Goal: Task Accomplishment & Management: Use online tool/utility

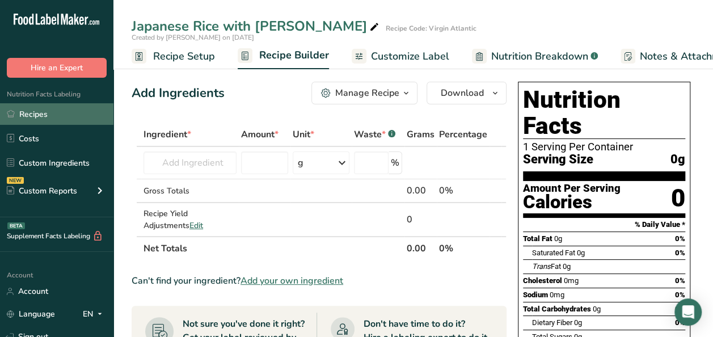
click at [43, 111] on link "Recipes" at bounding box center [56, 114] width 113 height 22
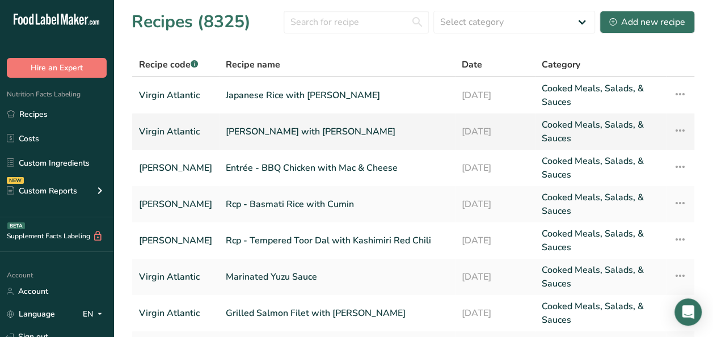
click at [177, 132] on link "Virgin Atlantic" at bounding box center [175, 131] width 73 height 27
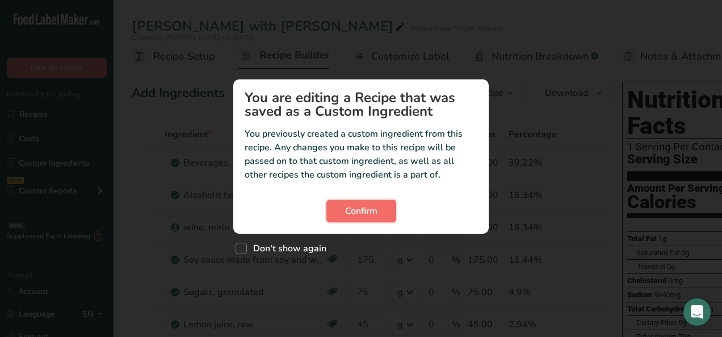
click at [385, 214] on button "Confirm" at bounding box center [361, 211] width 70 height 23
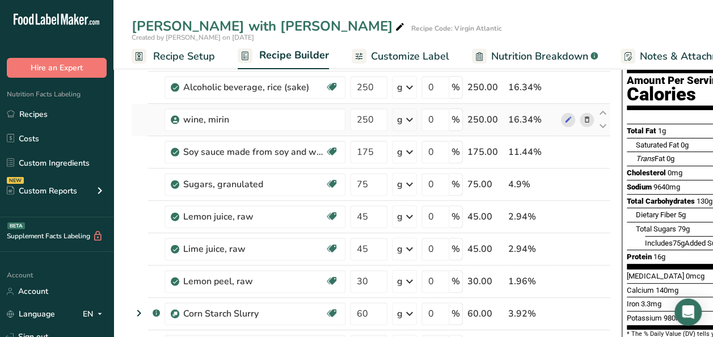
scroll to position [113, 0]
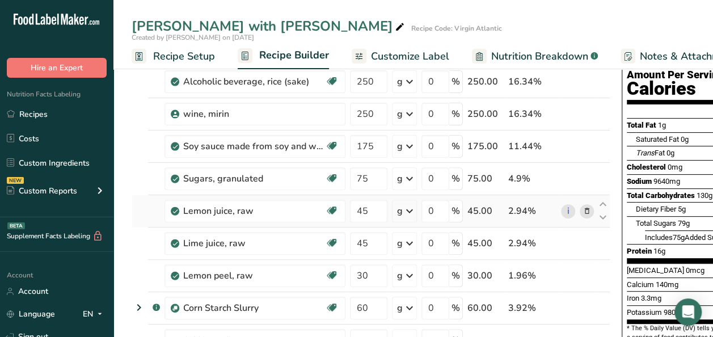
click at [586, 211] on icon at bounding box center [587, 211] width 8 height 12
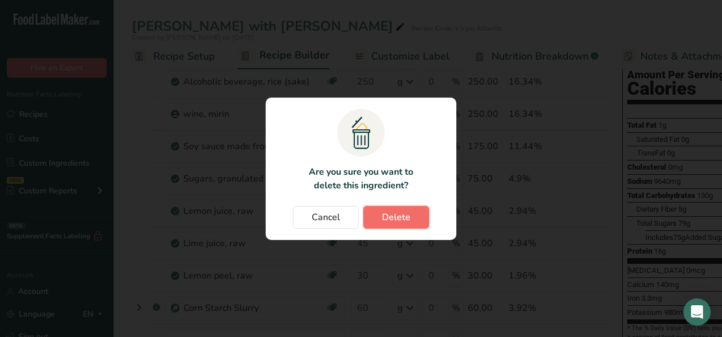
click at [390, 216] on span "Delete" at bounding box center [396, 217] width 28 height 14
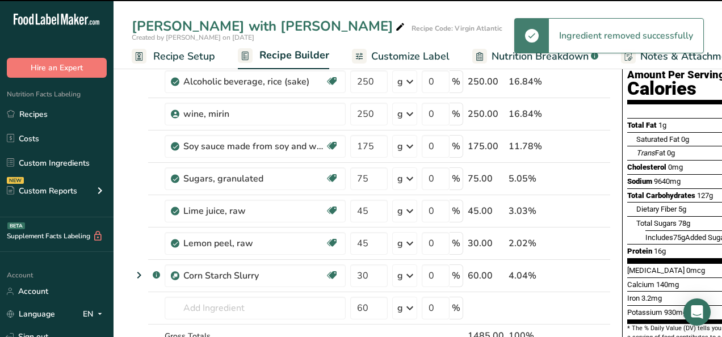
type input "30"
type input "60"
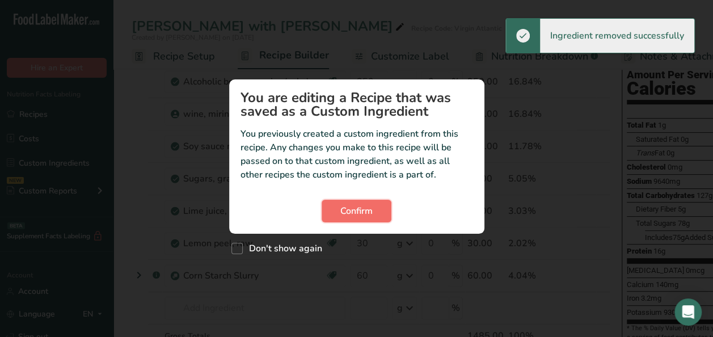
click at [369, 216] on span "Confirm" at bounding box center [356, 211] width 32 height 14
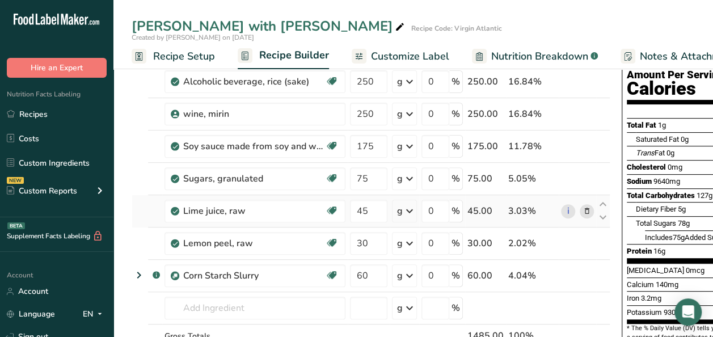
click at [583, 210] on icon at bounding box center [587, 211] width 8 height 12
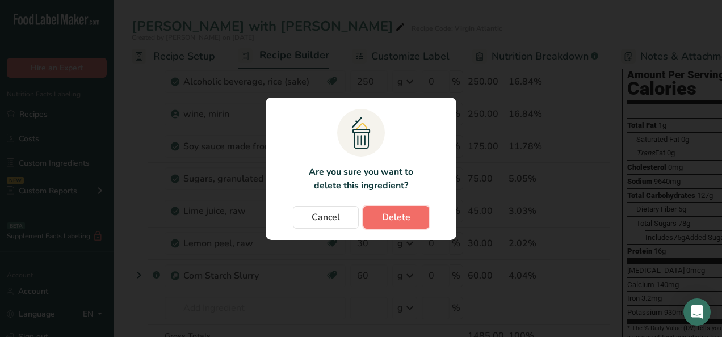
click at [386, 220] on span "Delete" at bounding box center [396, 217] width 28 height 14
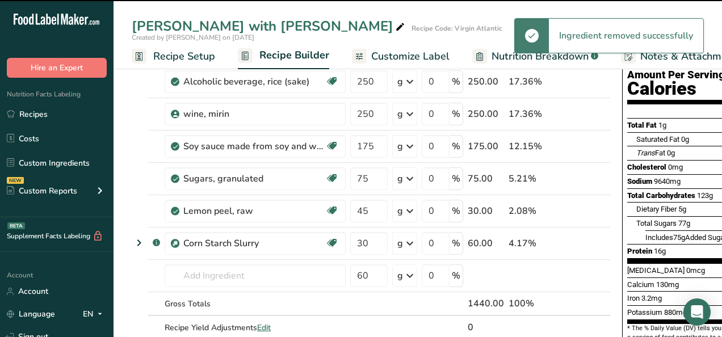
type input "30"
type input "60"
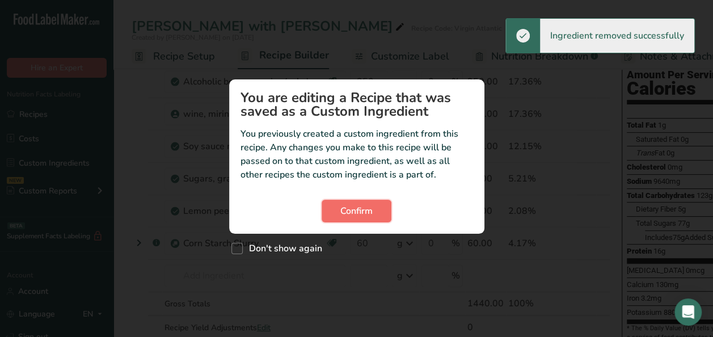
click at [362, 210] on span "Confirm" at bounding box center [356, 211] width 32 height 14
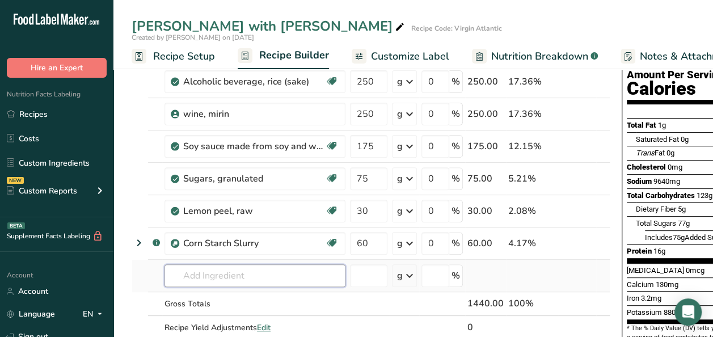
click at [231, 273] on input "text" at bounding box center [254, 275] width 181 height 23
type input "yuzu juice"
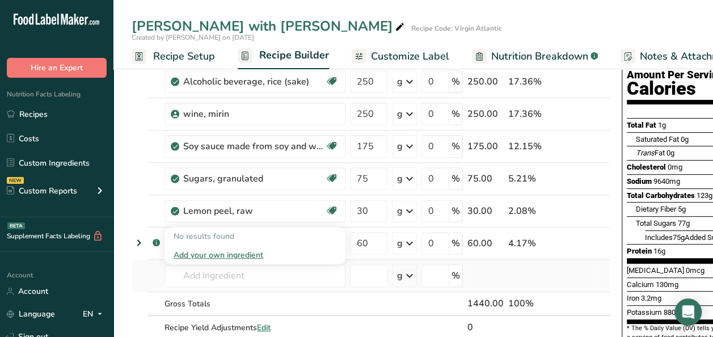
click at [234, 252] on div "Add your own ingredient" at bounding box center [255, 255] width 163 height 12
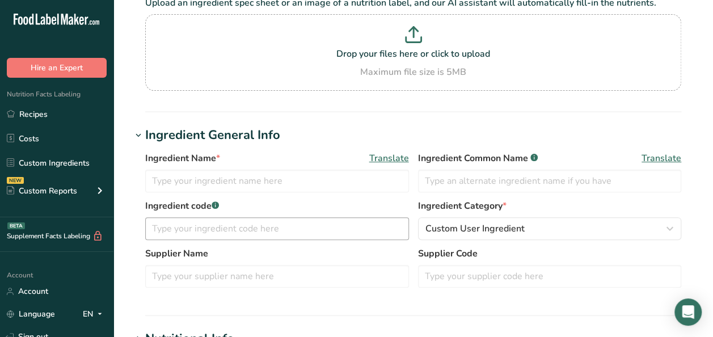
scroll to position [113, 0]
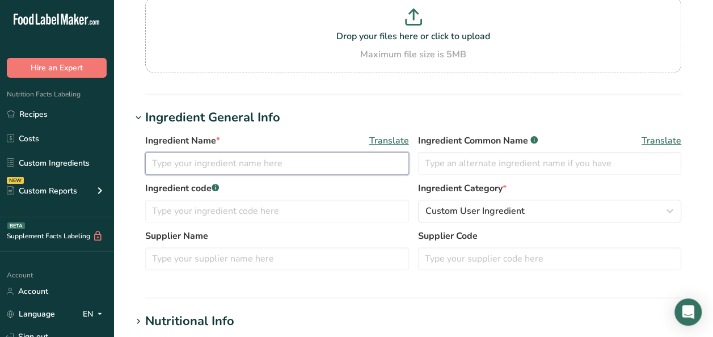
click at [228, 172] on input "text" at bounding box center [277, 163] width 264 height 23
type input "[PERSON_NAME]"
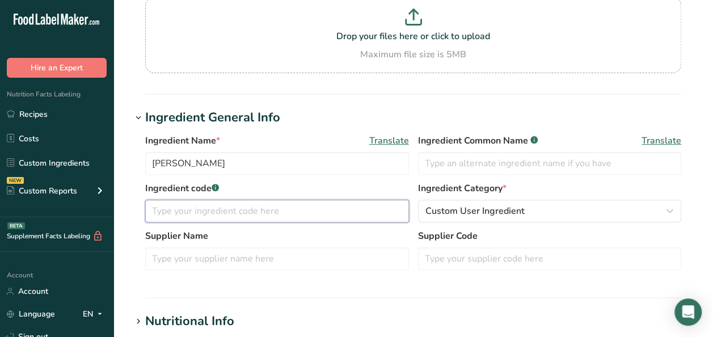
click at [175, 211] on input "text" at bounding box center [277, 211] width 264 height 23
paste input "9901456"
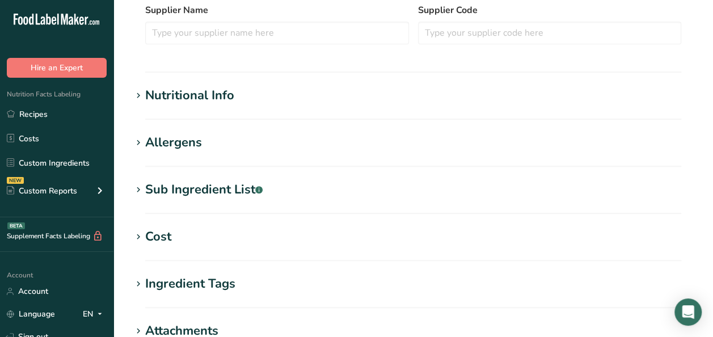
scroll to position [340, 0]
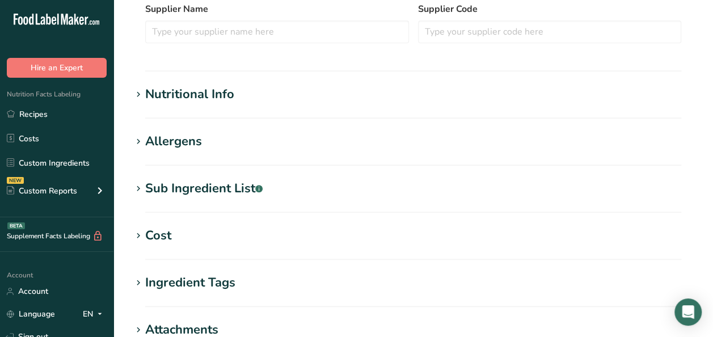
type input "9901456"
click at [199, 95] on div "Nutritional Info" at bounding box center [189, 94] width 89 height 19
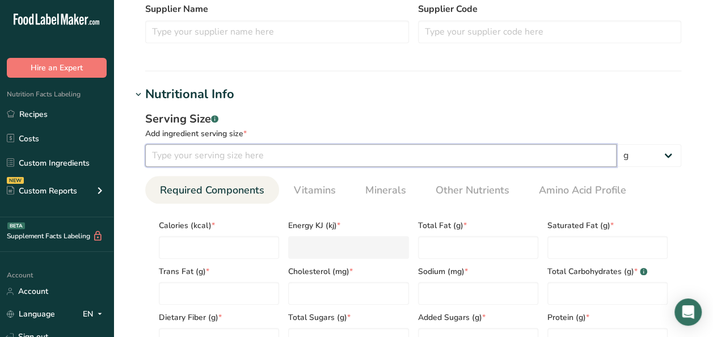
click at [239, 148] on input "number" at bounding box center [380, 155] width 471 height 23
type input "30"
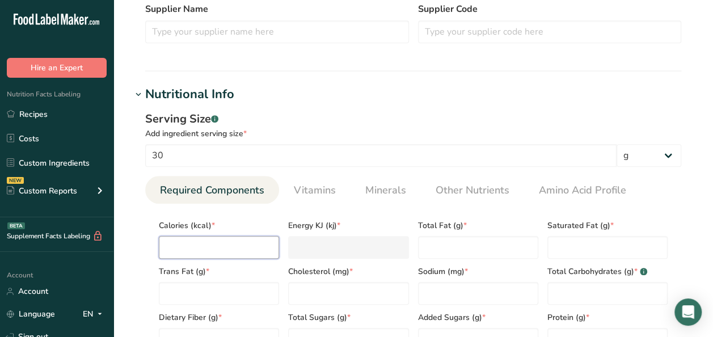
click at [196, 253] on input "number" at bounding box center [219, 247] width 120 height 23
type input "1"
type KJ "4.2"
type input "10"
type KJ "41.8"
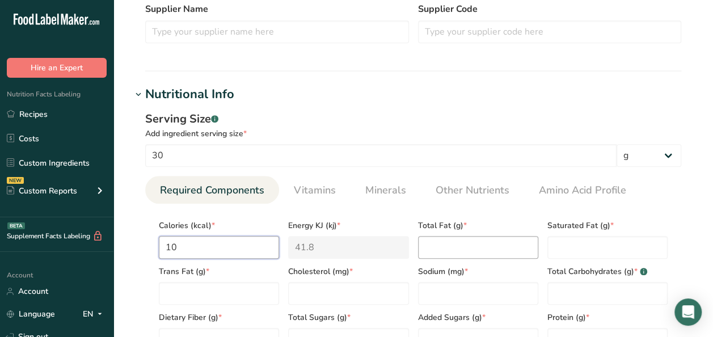
type input "10"
click at [446, 237] on Fat "number" at bounding box center [478, 247] width 120 height 23
type Fat "0"
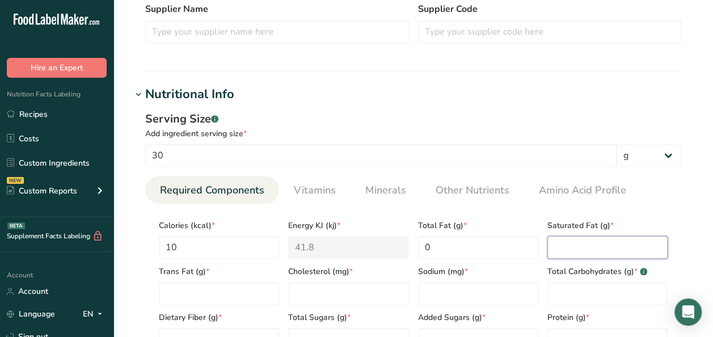
click at [565, 246] on Fat "number" at bounding box center [607, 247] width 120 height 23
type Fat "0"
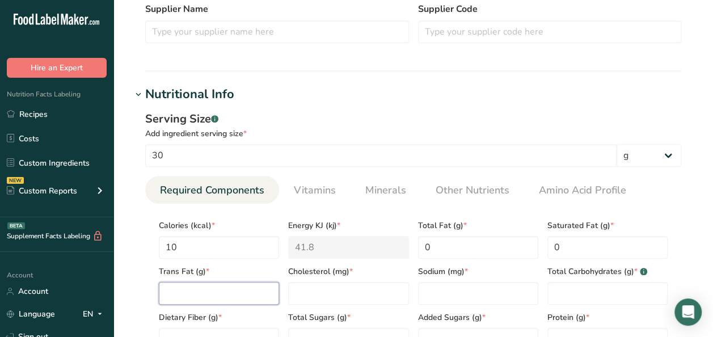
click at [195, 288] on Fat "number" at bounding box center [219, 293] width 120 height 23
type Fat "0"
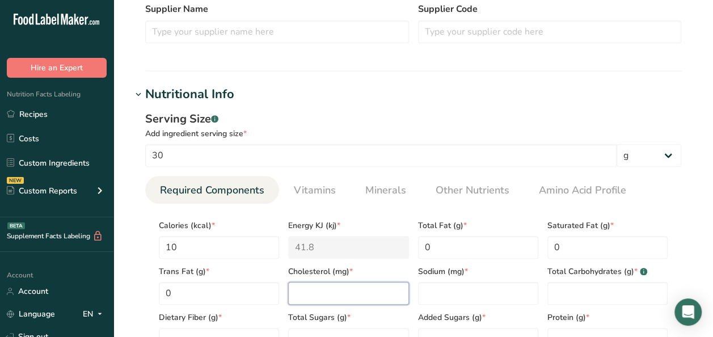
click at [386, 296] on input "number" at bounding box center [348, 293] width 120 height 23
type input "0"
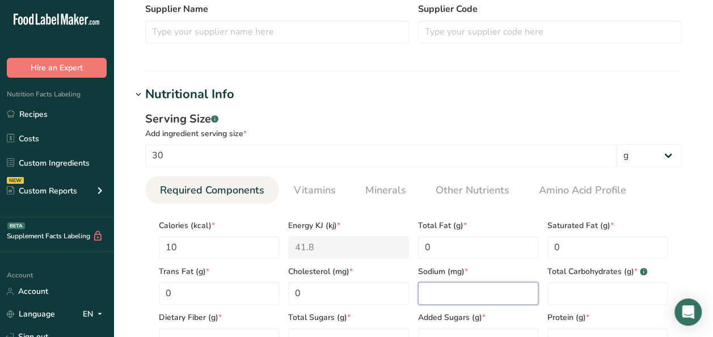
click at [476, 289] on input "number" at bounding box center [478, 293] width 120 height 23
type input "0"
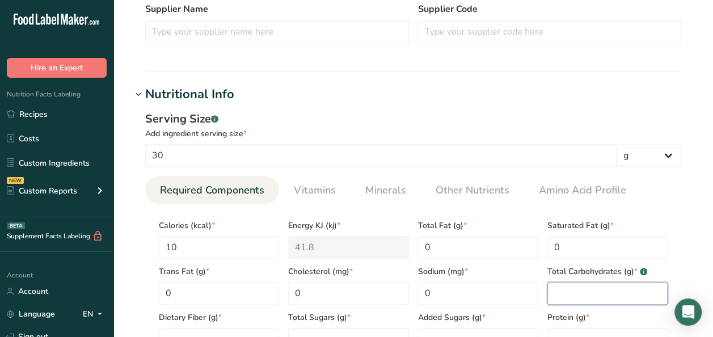
click at [576, 285] on Carbohydrates "number" at bounding box center [607, 293] width 120 height 23
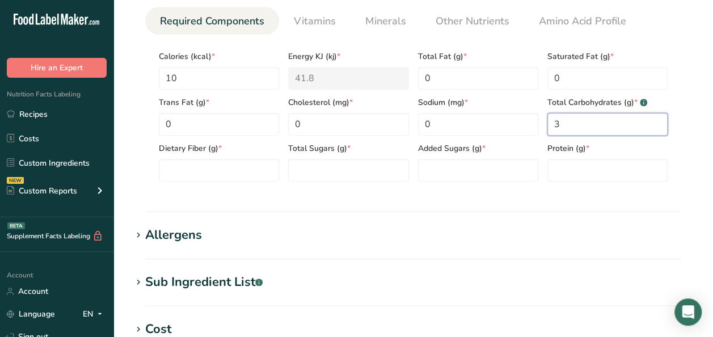
scroll to position [510, 0]
type Carbohydrates "3"
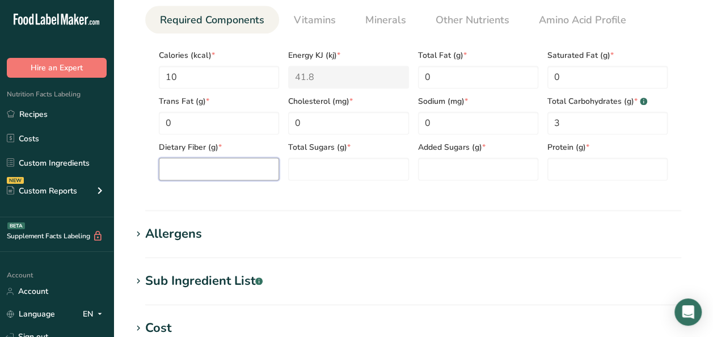
click at [233, 176] on Fiber "number" at bounding box center [219, 169] width 120 height 23
type Fiber "0"
click at [337, 174] on Sugars "number" at bounding box center [348, 169] width 120 height 23
type Sugars "0"
click at [452, 169] on Sugars "number" at bounding box center [478, 169] width 120 height 23
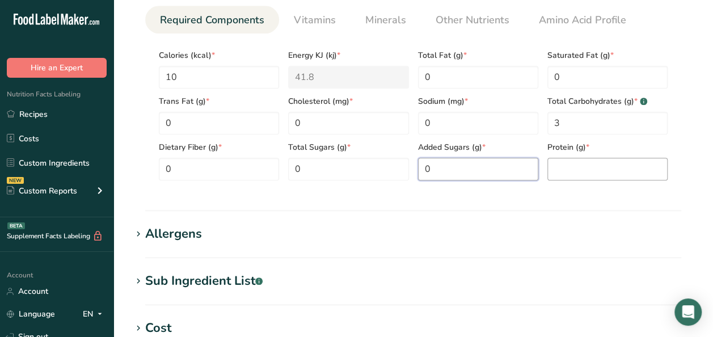
type Sugars "0"
click at [583, 172] on input "number" at bounding box center [607, 169] width 120 height 23
type input "0"
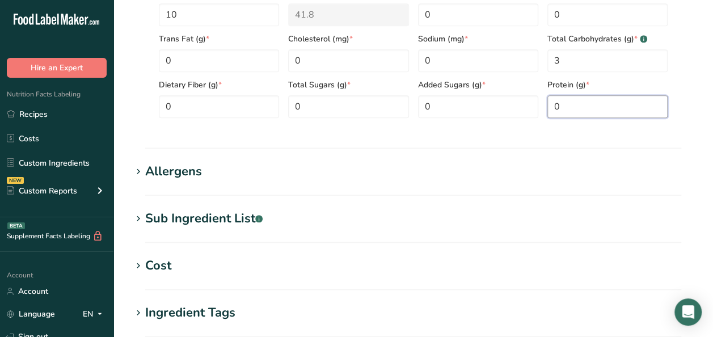
scroll to position [804, 0]
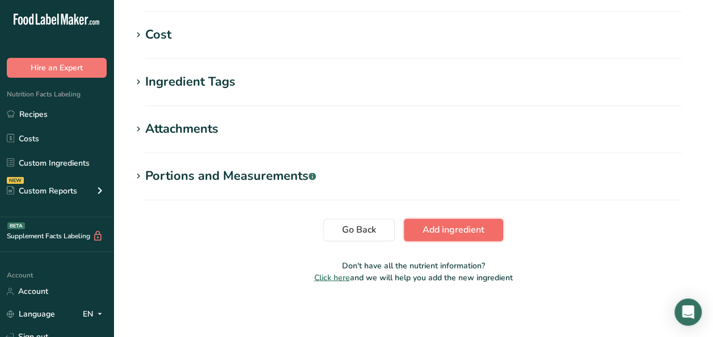
click at [429, 227] on span "Add ingredient" at bounding box center [454, 230] width 62 height 14
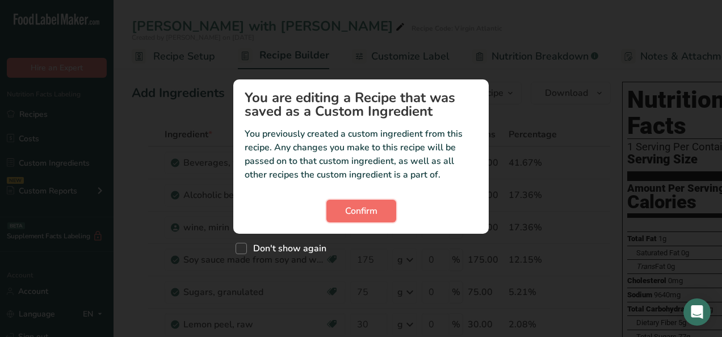
click at [358, 206] on span "Confirm" at bounding box center [361, 211] width 32 height 14
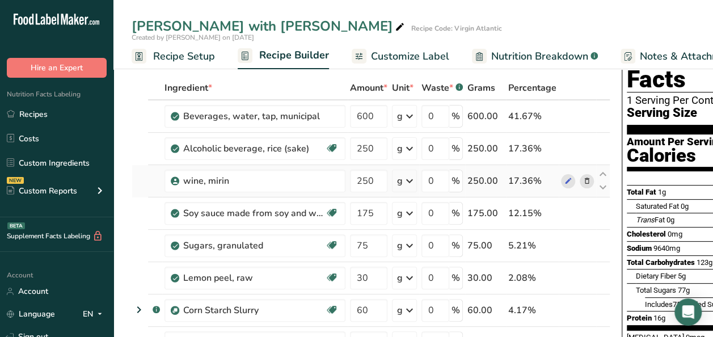
scroll to position [113, 0]
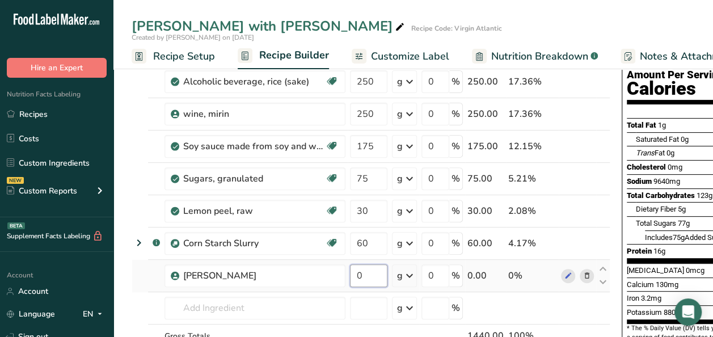
click at [372, 269] on input "0" at bounding box center [368, 275] width 37 height 23
type input "90"
click at [602, 268] on div "Ingredient * Amount * Unit * Waste * .a-a{fill:#347362;}.b-a{fill:#fff;} Grams …" at bounding box center [371, 202] width 479 height 386
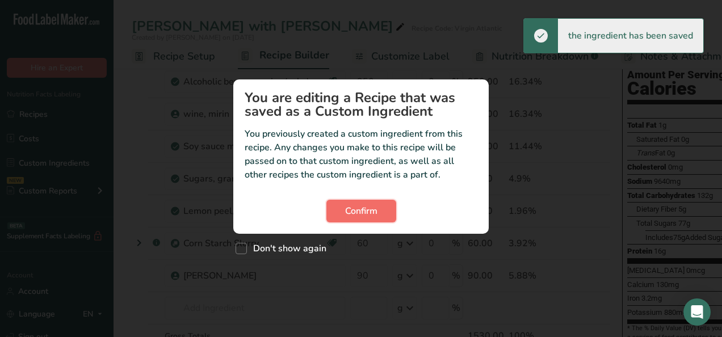
click at [351, 206] on span "Confirm" at bounding box center [361, 211] width 32 height 14
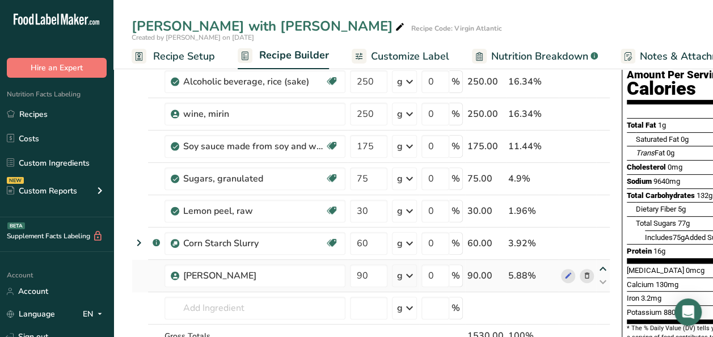
click at [603, 267] on icon at bounding box center [603, 269] width 14 height 9
type input "90"
type input "60"
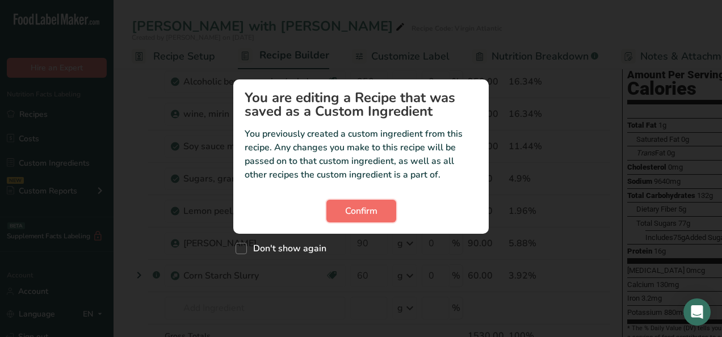
click at [385, 218] on button "Confirm" at bounding box center [361, 211] width 70 height 23
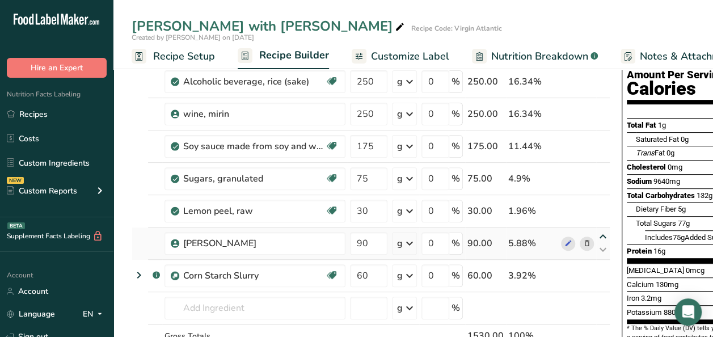
click at [598, 234] on icon at bounding box center [603, 237] width 14 height 9
type input "90"
type input "30"
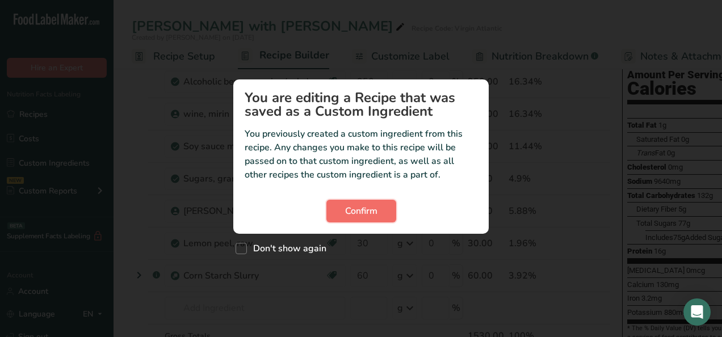
click at [382, 213] on button "Confirm" at bounding box center [361, 211] width 70 height 23
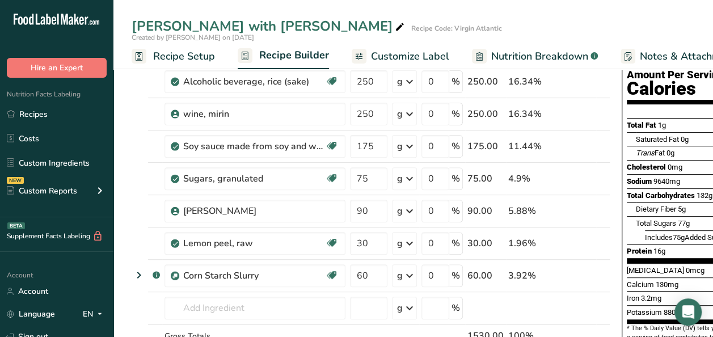
drag, startPoint x: 68, startPoint y: 111, endPoint x: 635, endPoint y: 197, distance: 573.2
click at [68, 111] on link "Recipes" at bounding box center [56, 114] width 113 height 22
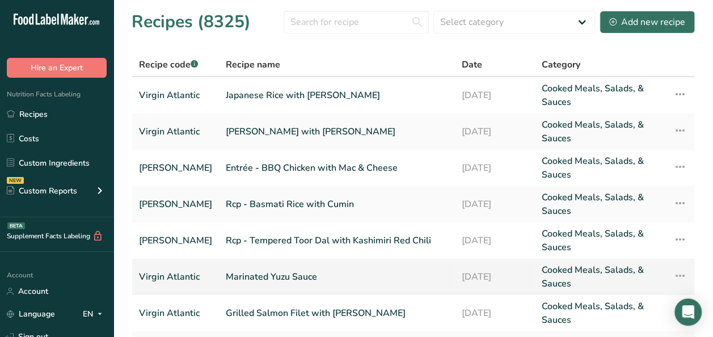
click at [273, 283] on link "Marinated Yuzu Sauce" at bounding box center [337, 276] width 222 height 27
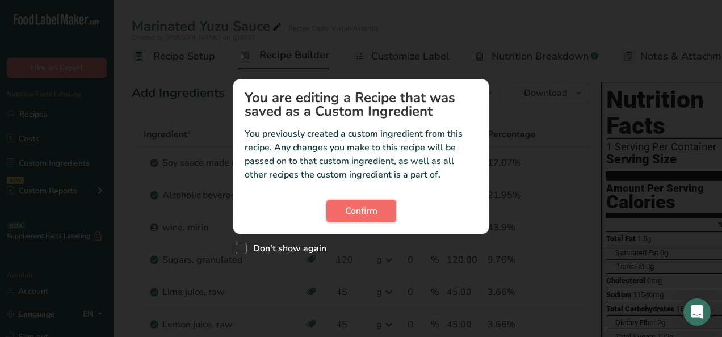
click at [353, 213] on span "Confirm" at bounding box center [361, 211] width 32 height 14
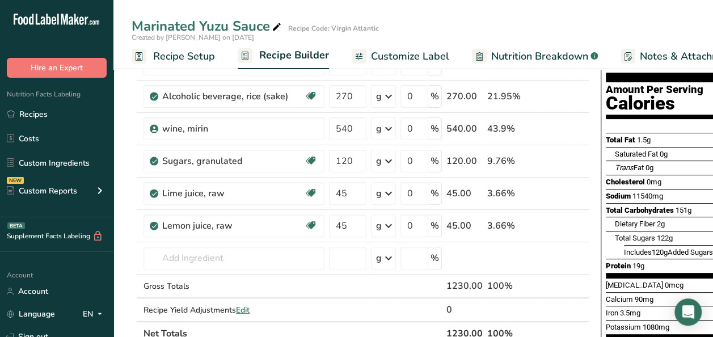
scroll to position [113, 0]
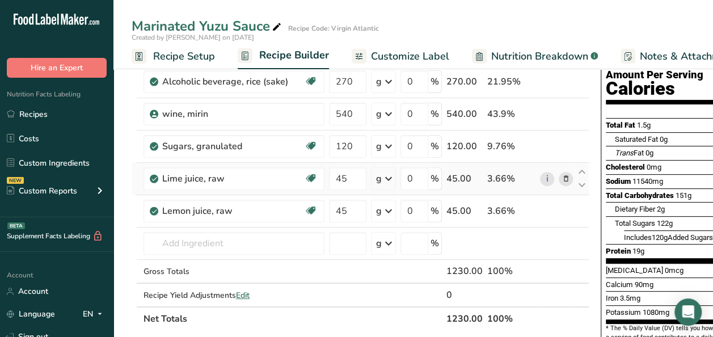
click at [562, 176] on icon at bounding box center [566, 179] width 8 height 12
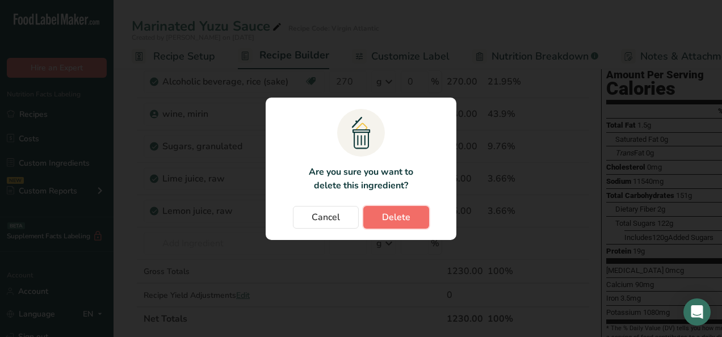
click at [407, 217] on span "Delete" at bounding box center [396, 217] width 28 height 14
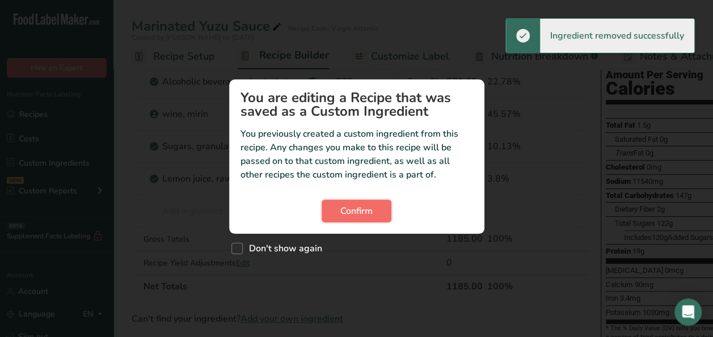
click at [368, 206] on span "Confirm" at bounding box center [356, 211] width 32 height 14
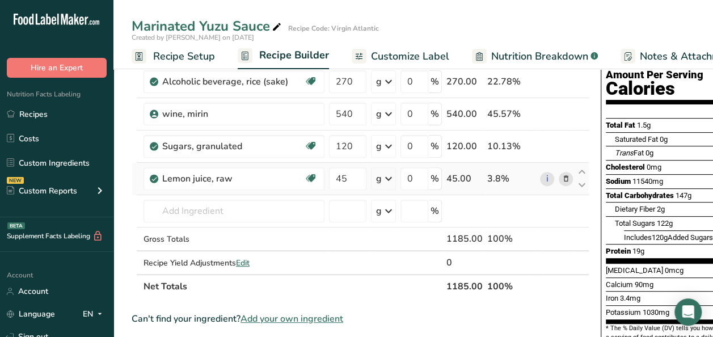
click at [562, 178] on icon at bounding box center [566, 179] width 8 height 12
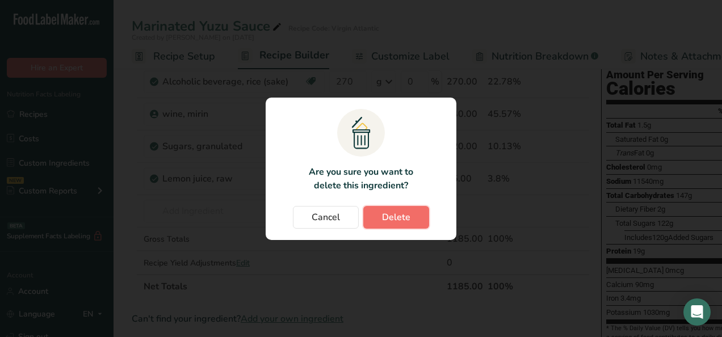
click at [405, 214] on span "Delete" at bounding box center [396, 217] width 28 height 14
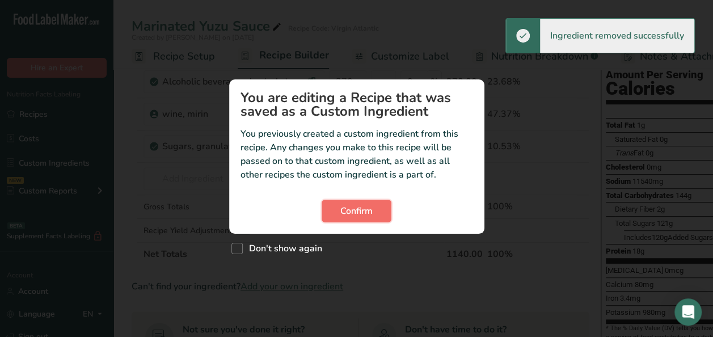
click at [364, 206] on span "Confirm" at bounding box center [356, 211] width 32 height 14
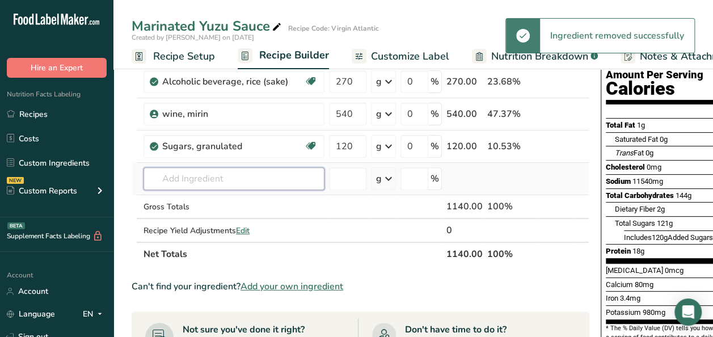
click at [209, 174] on input "text" at bounding box center [234, 178] width 181 height 23
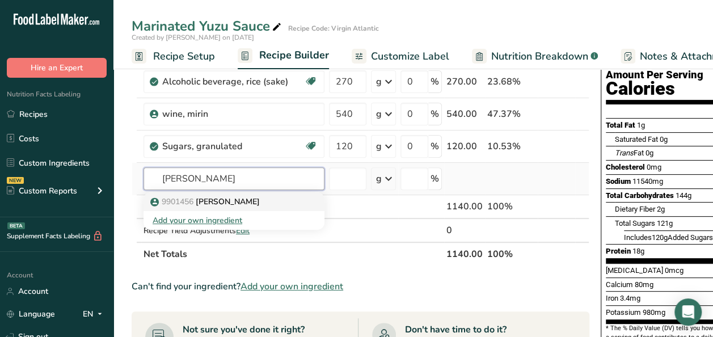
type input "[PERSON_NAME]"
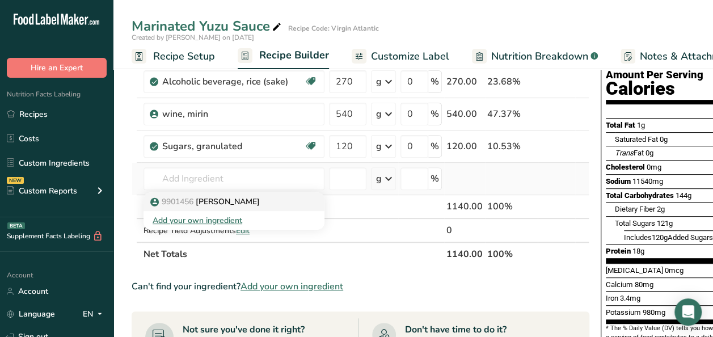
click at [209, 201] on p "9901456 Yuzu Juice" at bounding box center [206, 202] width 107 height 12
type input "[PERSON_NAME]"
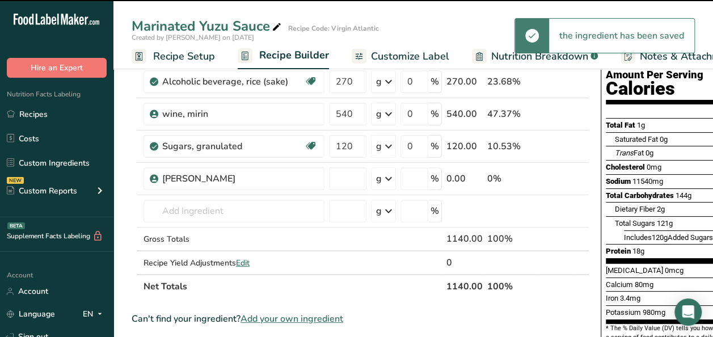
type input "0"
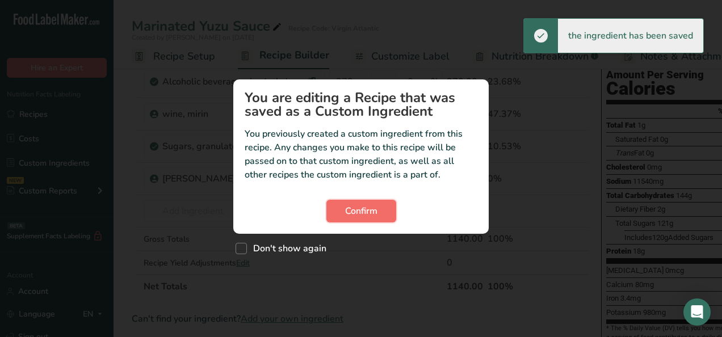
click at [353, 214] on span "Confirm" at bounding box center [361, 211] width 32 height 14
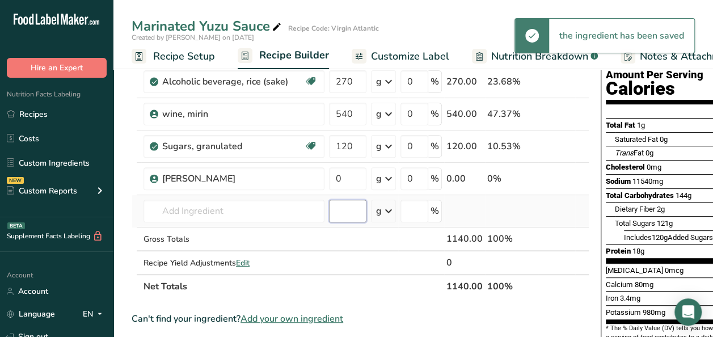
click at [348, 210] on input "number" at bounding box center [347, 211] width 37 height 23
click at [349, 178] on input "0" at bounding box center [347, 178] width 37 height 23
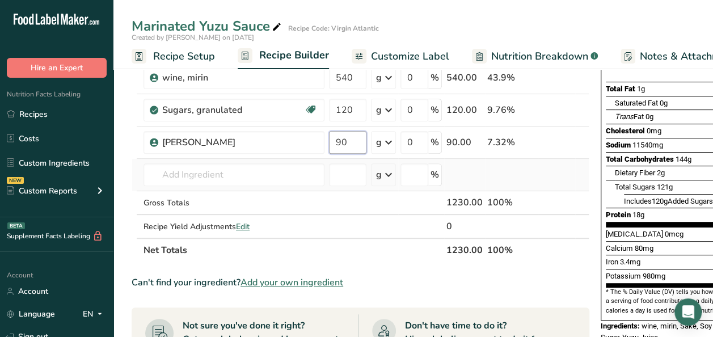
scroll to position [0, 0]
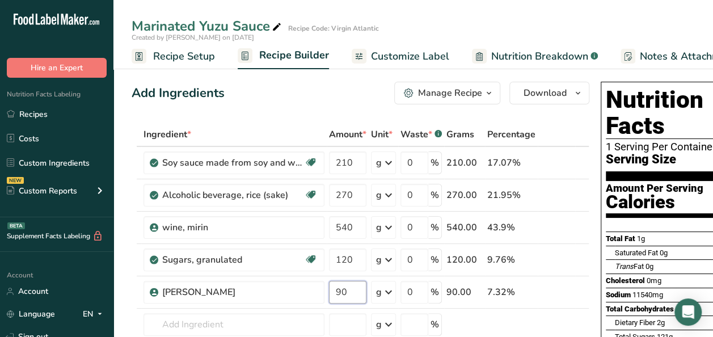
type input "90"
click at [299, 94] on div "Add Ingredients Manage Recipe Delete Recipe Duplicate Recipe Scale Recipe Save …" at bounding box center [361, 93] width 458 height 23
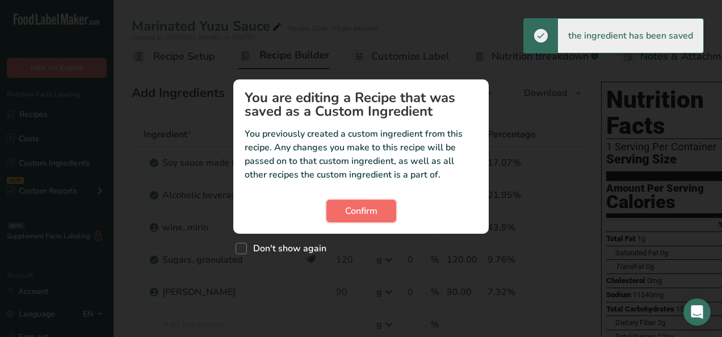
click at [378, 208] on button "Confirm" at bounding box center [361, 211] width 70 height 23
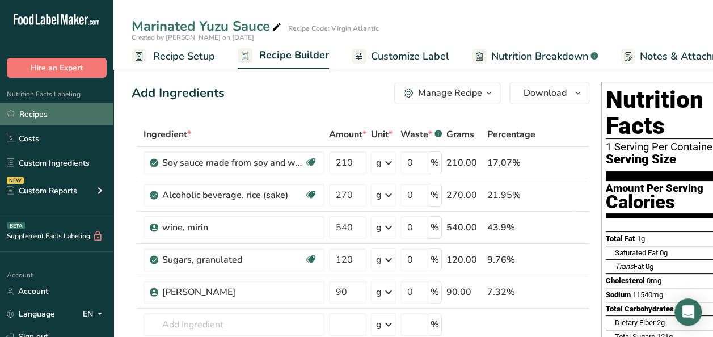
click at [39, 116] on link "Recipes" at bounding box center [56, 114] width 113 height 22
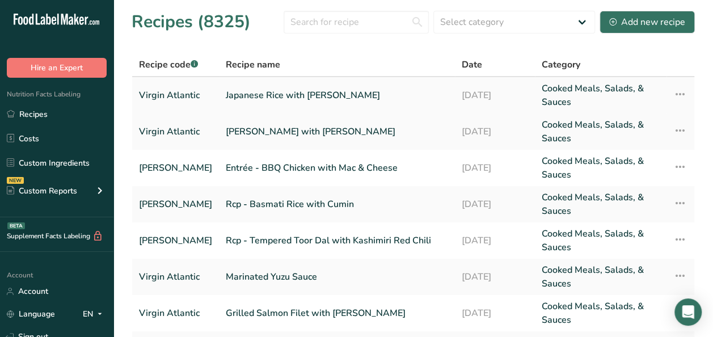
click at [274, 99] on link "Japanese Rice with [PERSON_NAME]" at bounding box center [337, 95] width 222 height 27
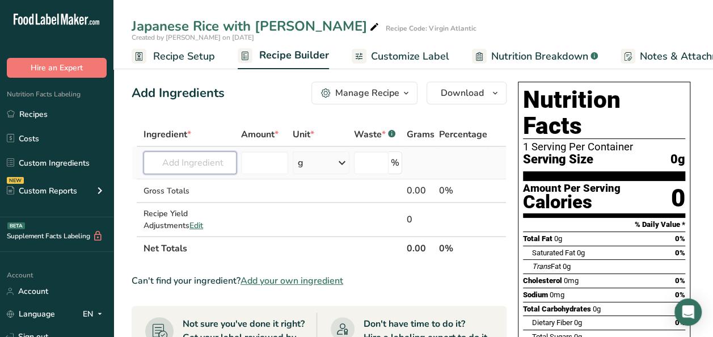
click at [198, 167] on input "text" at bounding box center [190, 162] width 93 height 23
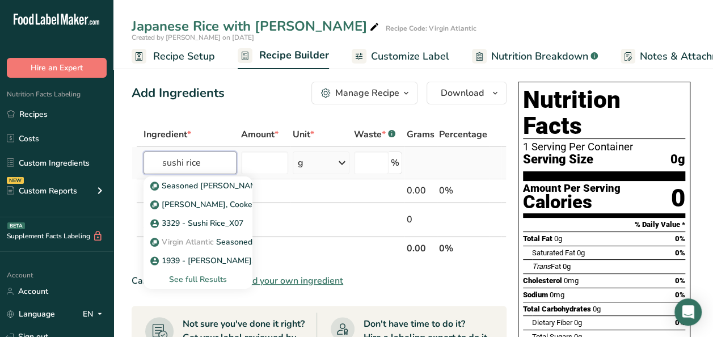
type input "sushi rice"
click at [196, 284] on div "See full Results" at bounding box center [198, 279] width 91 height 12
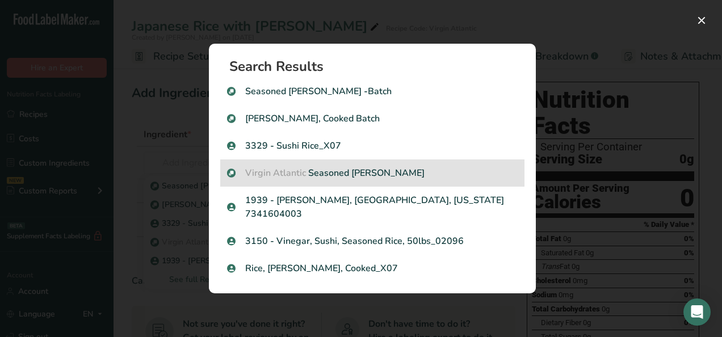
click at [403, 175] on p "Virgin Atlantic Seasoned Sushi Rice" at bounding box center [372, 173] width 290 height 14
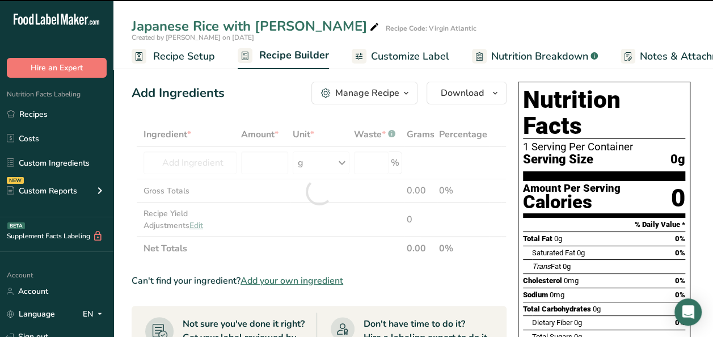
type input "0"
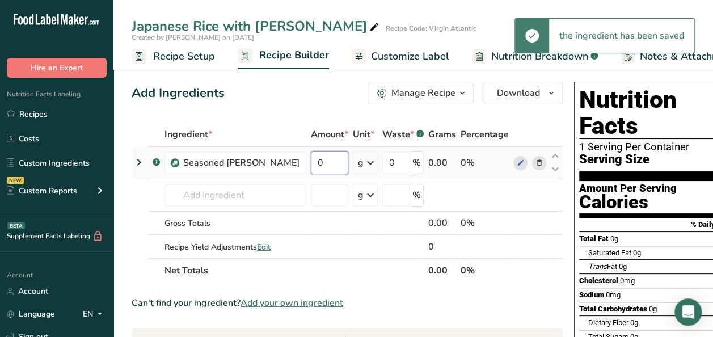
click at [311, 162] on input "0" at bounding box center [329, 162] width 37 height 23
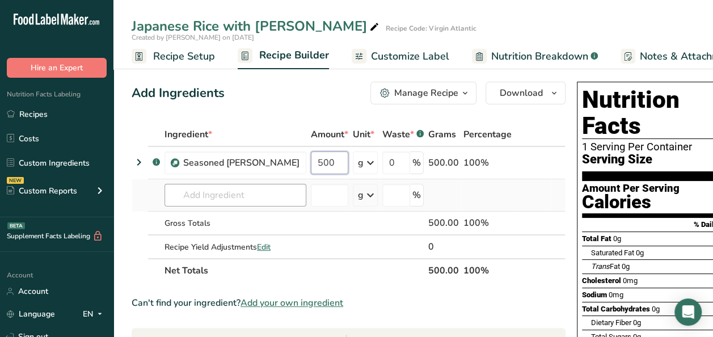
type input "500"
click at [205, 196] on div "Ingredient * Amount * Unit * Waste * .a-a{fill:#347362;}.b-a{fill:#fff;} Grams …" at bounding box center [349, 203] width 434 height 160
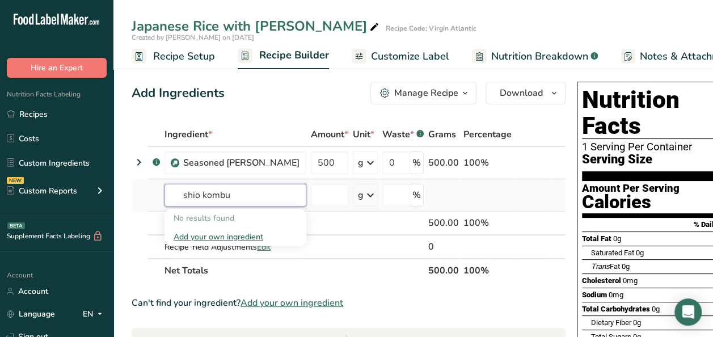
click at [203, 191] on input "shio kombu" at bounding box center [235, 195] width 142 height 23
click at [238, 197] on input "kombu" at bounding box center [235, 195] width 142 height 23
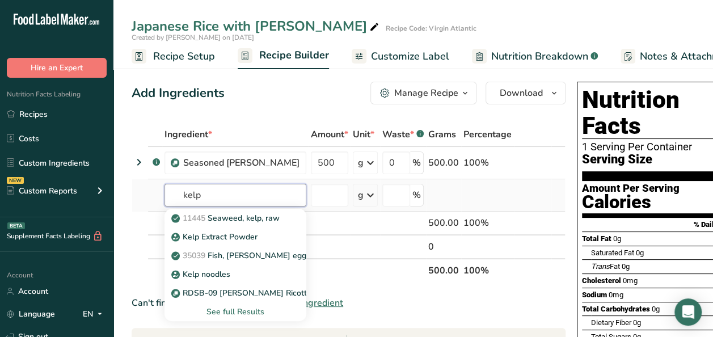
type input "kelp"
click at [235, 313] on div "See full Results" at bounding box center [236, 312] width 124 height 12
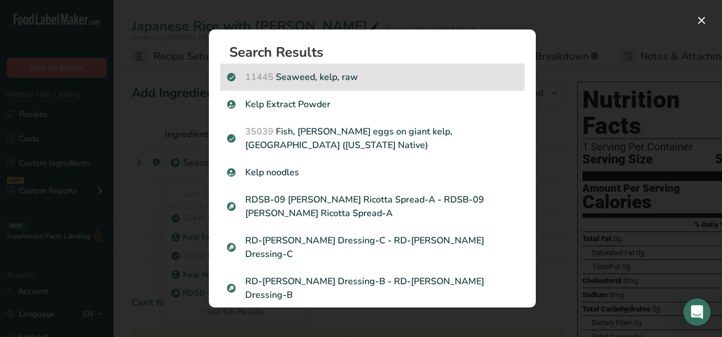
click at [289, 77] on p "11445 Seaweed, kelp, raw" at bounding box center [372, 77] width 290 height 14
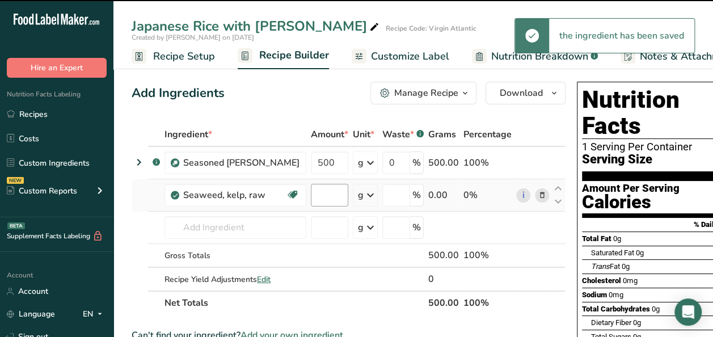
type input "0"
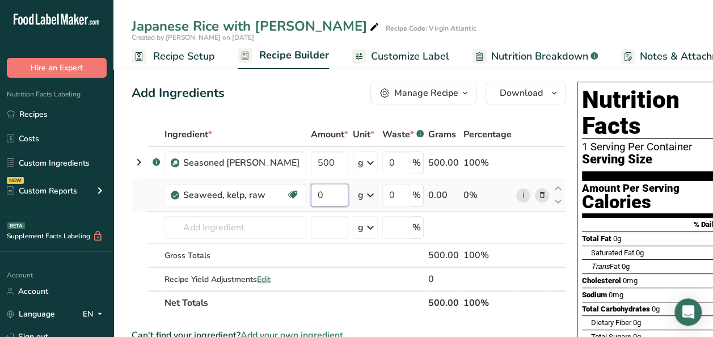
click at [311, 193] on input "0" at bounding box center [329, 195] width 37 height 23
type input "30"
click at [458, 87] on span "button" at bounding box center [465, 93] width 14 height 14
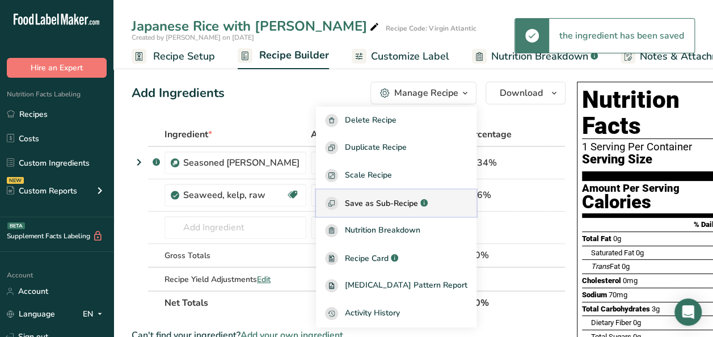
click at [388, 205] on span "Save as Sub-Recipe" at bounding box center [381, 203] width 73 height 12
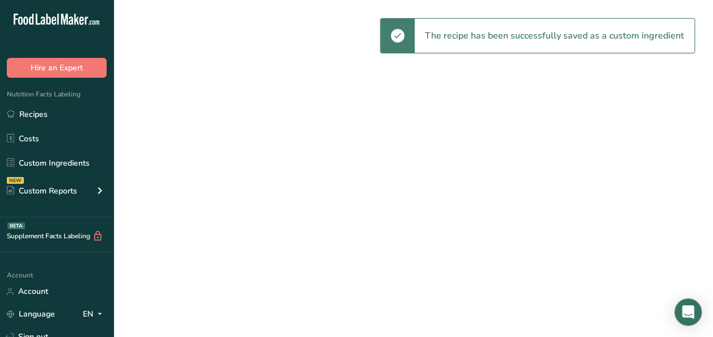
select select "30"
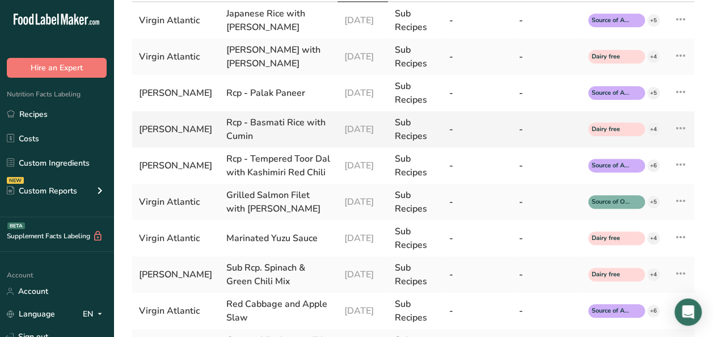
scroll to position [170, 0]
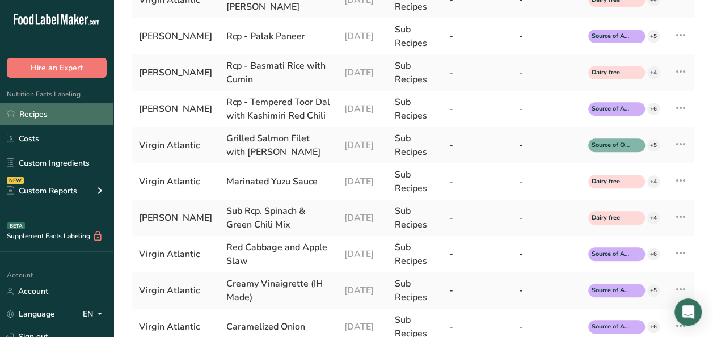
click at [70, 113] on link "Recipes" at bounding box center [56, 114] width 113 height 22
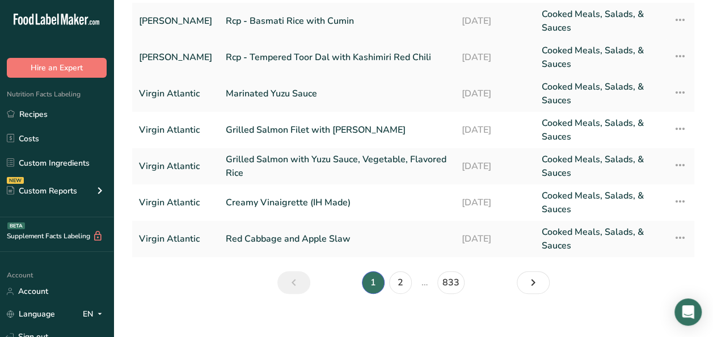
scroll to position [194, 0]
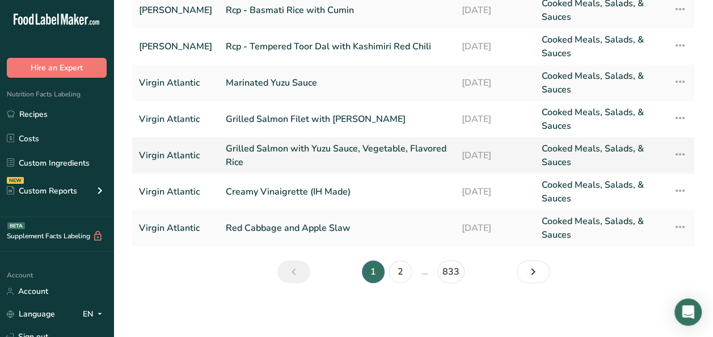
click at [340, 157] on link "Grilled Salmon with Yuzu Sauce, Vegetable, Flavored Rice" at bounding box center [337, 155] width 222 height 27
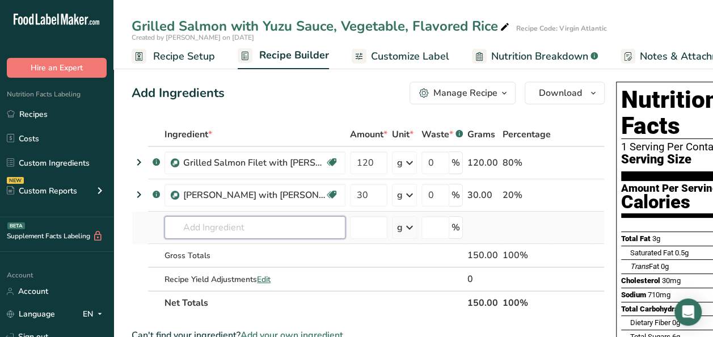
click at [245, 221] on input "text" at bounding box center [254, 227] width 181 height 23
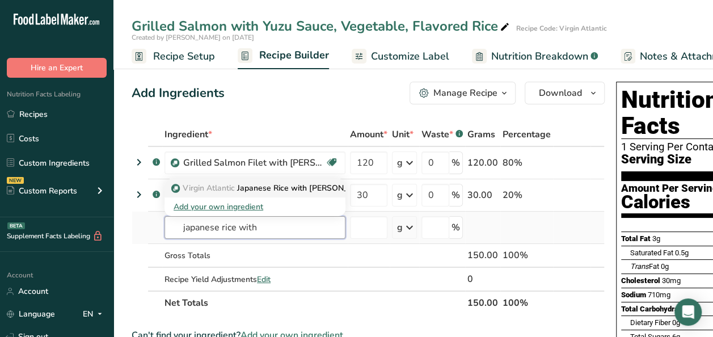
type input "japanese rice with"
click at [248, 189] on p "Virgin Atlantic Japanese Rice with [PERSON_NAME]" at bounding box center [274, 188] width 200 height 12
type input "Japanese Rice with [PERSON_NAME]"
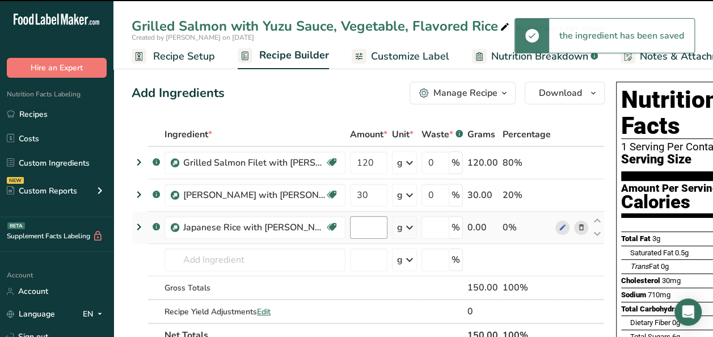
type input "0"
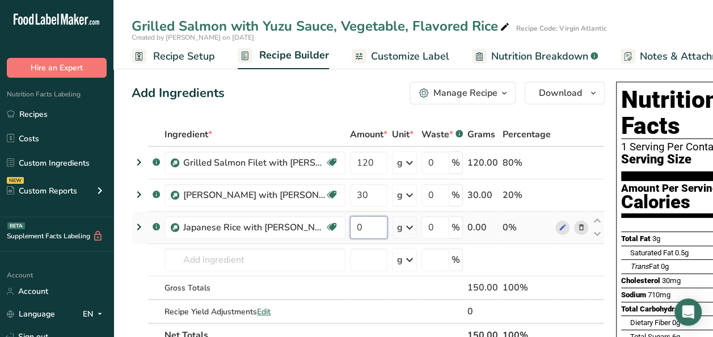
click at [369, 227] on input "0" at bounding box center [368, 227] width 37 height 23
type input "70"
click at [146, 126] on div "Ingredient * Amount * Unit * Waste * .a-a{fill:#347362;}.b-a{fill:#fff;} Grams …" at bounding box center [368, 235] width 473 height 225
